Goal: Task Accomplishment & Management: Use online tool/utility

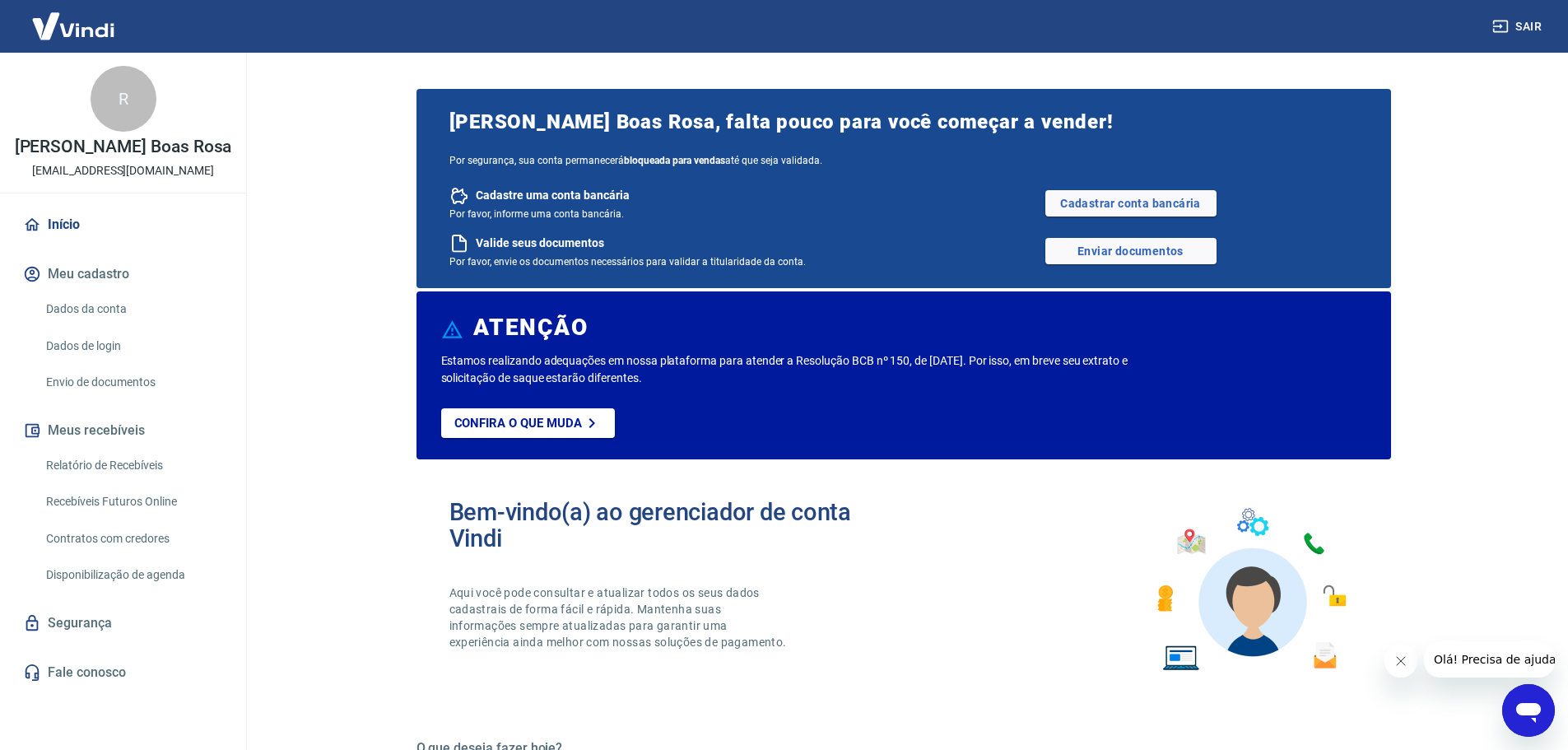
click at [166, 497] on link "Recebíveis Futuros Online" at bounding box center [133, 501] width 187 height 34
